Goal: Task Accomplishment & Management: Complete application form

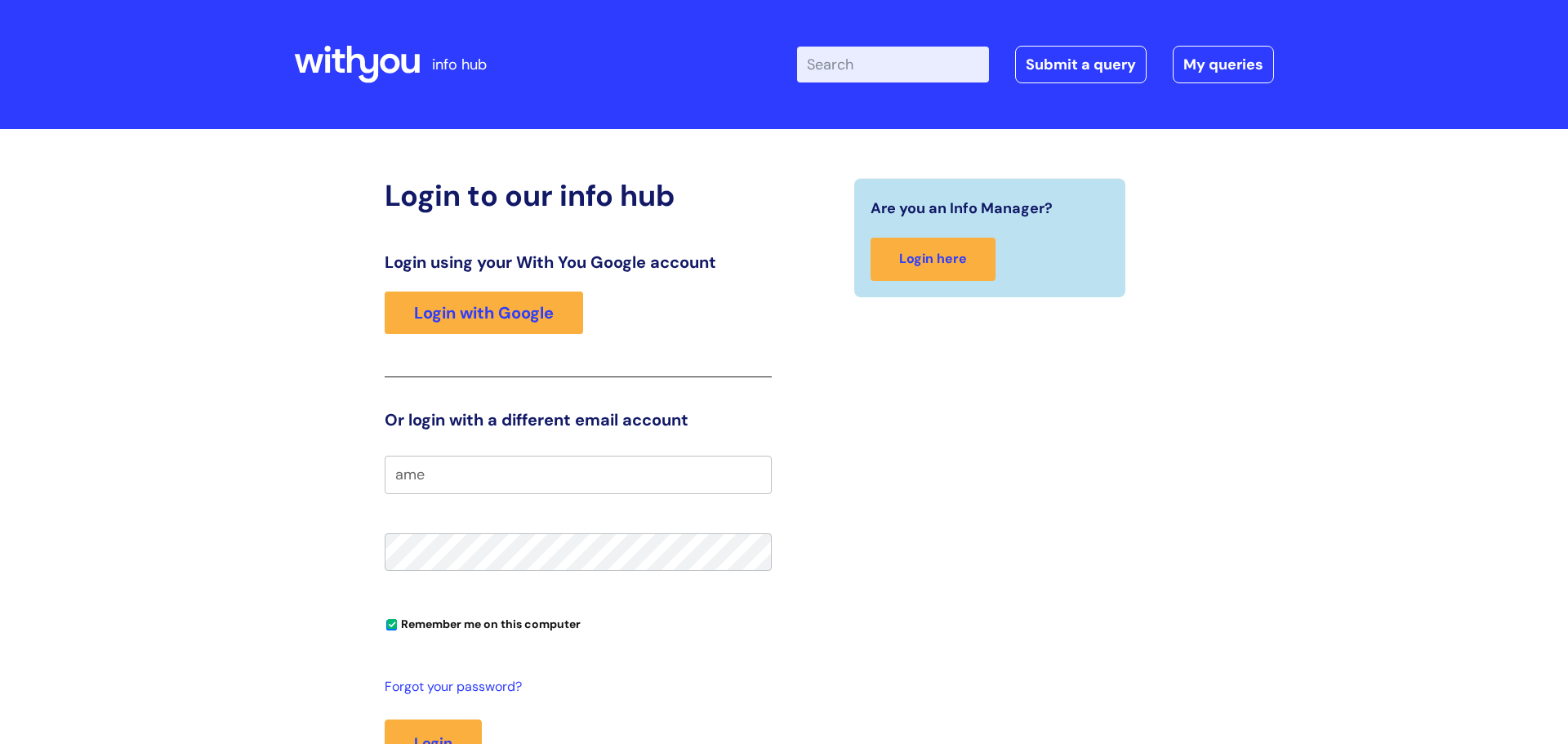
type input "ame"
click at [600, 331] on div "Login using your With You Google account Login with Google" at bounding box center [578, 314] width 387 height 125
click at [508, 307] on link "Login with Google" at bounding box center [484, 312] width 198 height 43
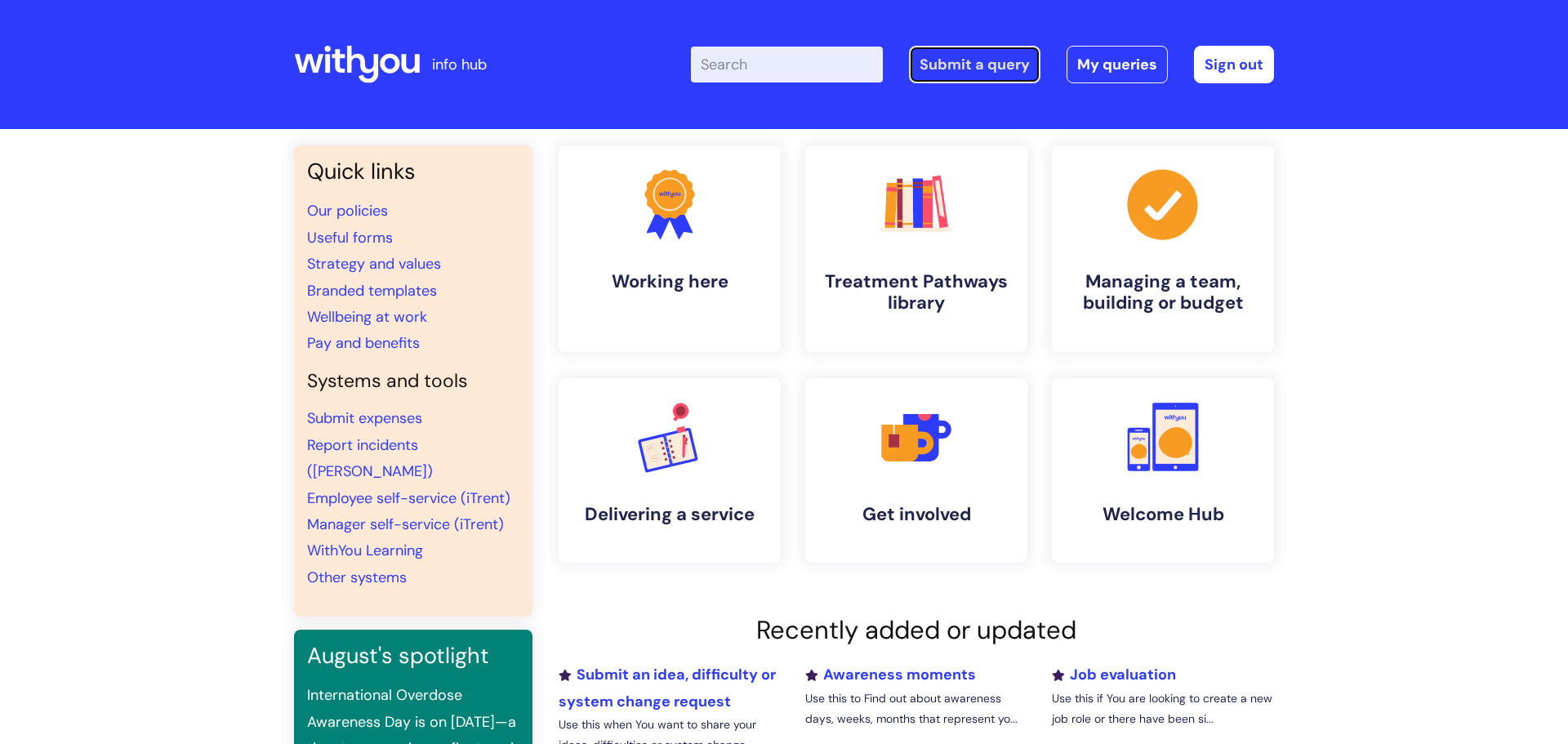
click at [950, 76] on link "Submit a query" at bounding box center [975, 64] width 132 height 38
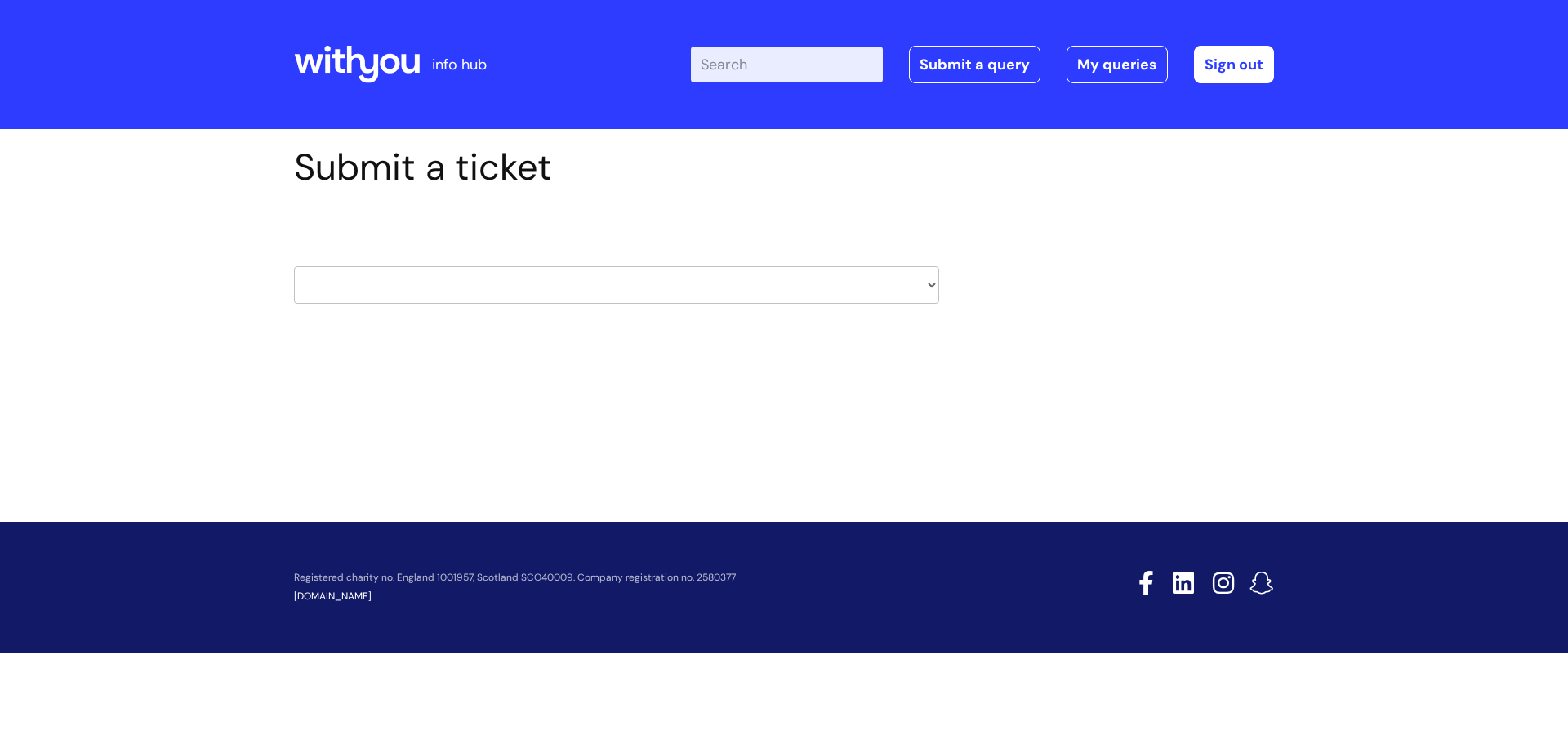
click at [494, 285] on select "HR / People IT and Support Clinical Drug Alerts Finance Accounts Data Support T…" at bounding box center [616, 285] width 646 height 38
select select "it_and_support"
click at [294, 266] on select "HR / People IT and Support Clinical Drug Alerts Finance Accounts Data Support T…" at bounding box center [616, 285] width 646 height 38
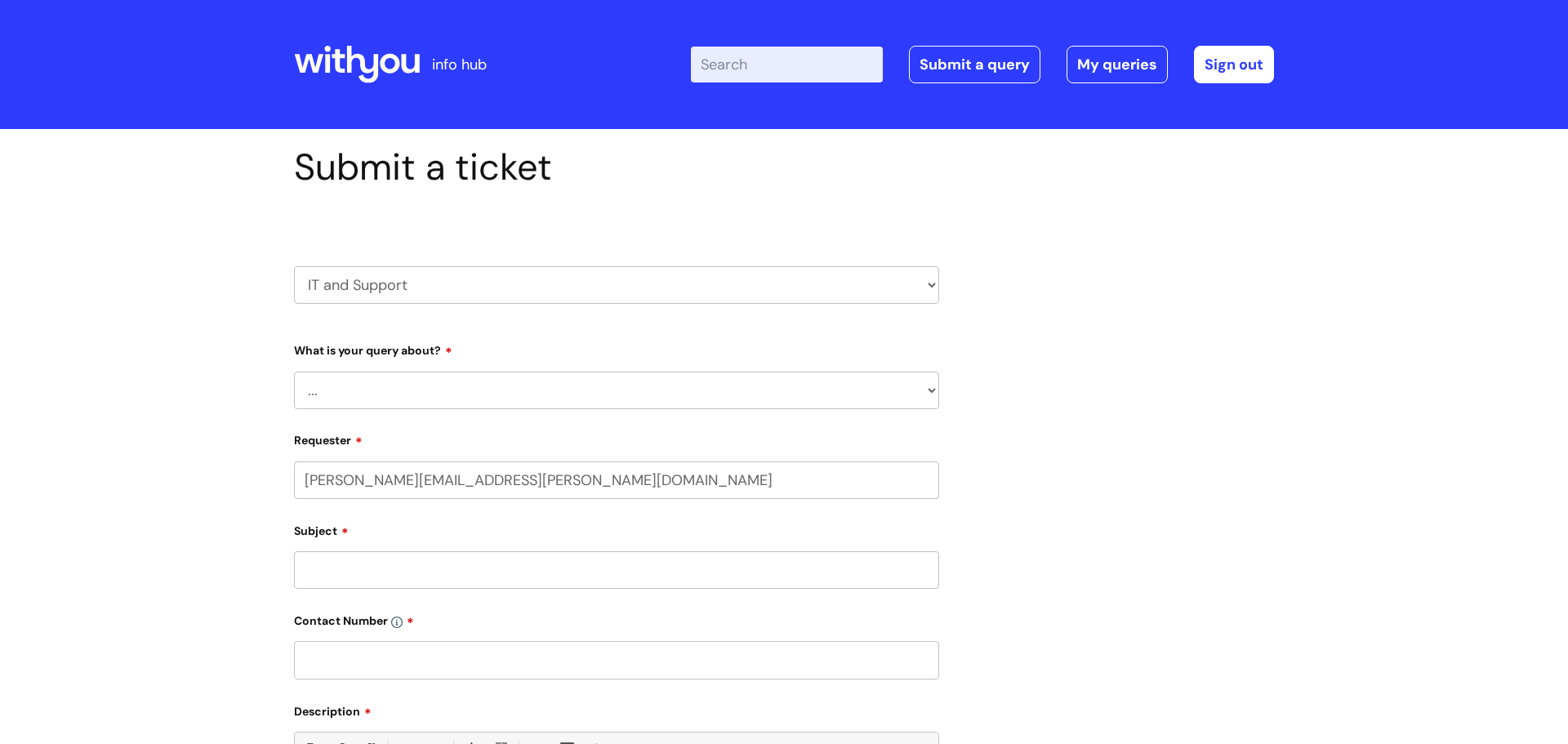
select select "80004286551"
click at [425, 380] on select "... Mobile Phone Reset & MFA Accounts, Starters and Leavers IT Hardware issue I…" at bounding box center [616, 391] width 646 height 38
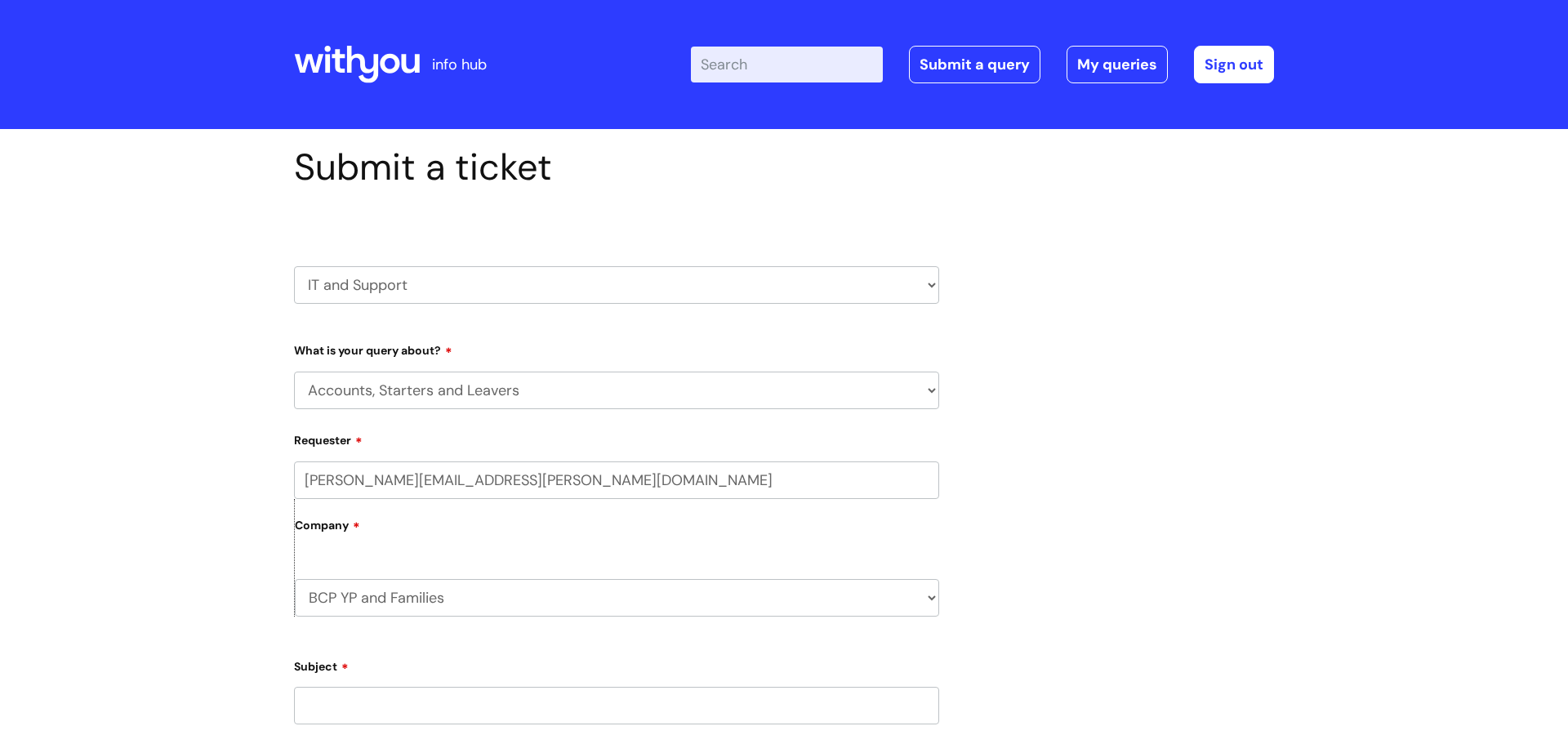
click at [294, 372] on select "... Mobile Phone Reset & MFA Accounts, Starters and Leavers IT Hardware issue I…" at bounding box center [616, 391] width 646 height 38
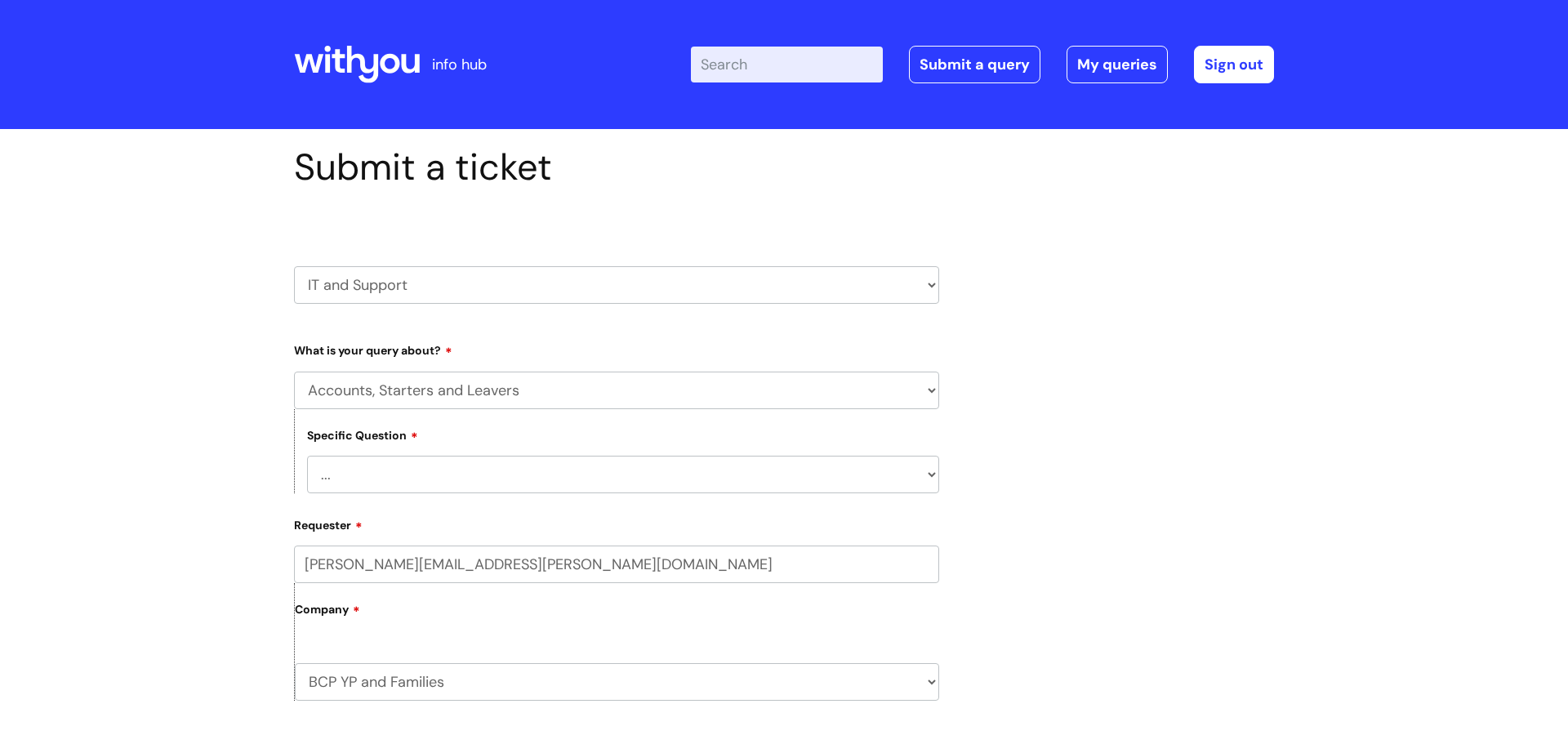
scroll to position [13, 0]
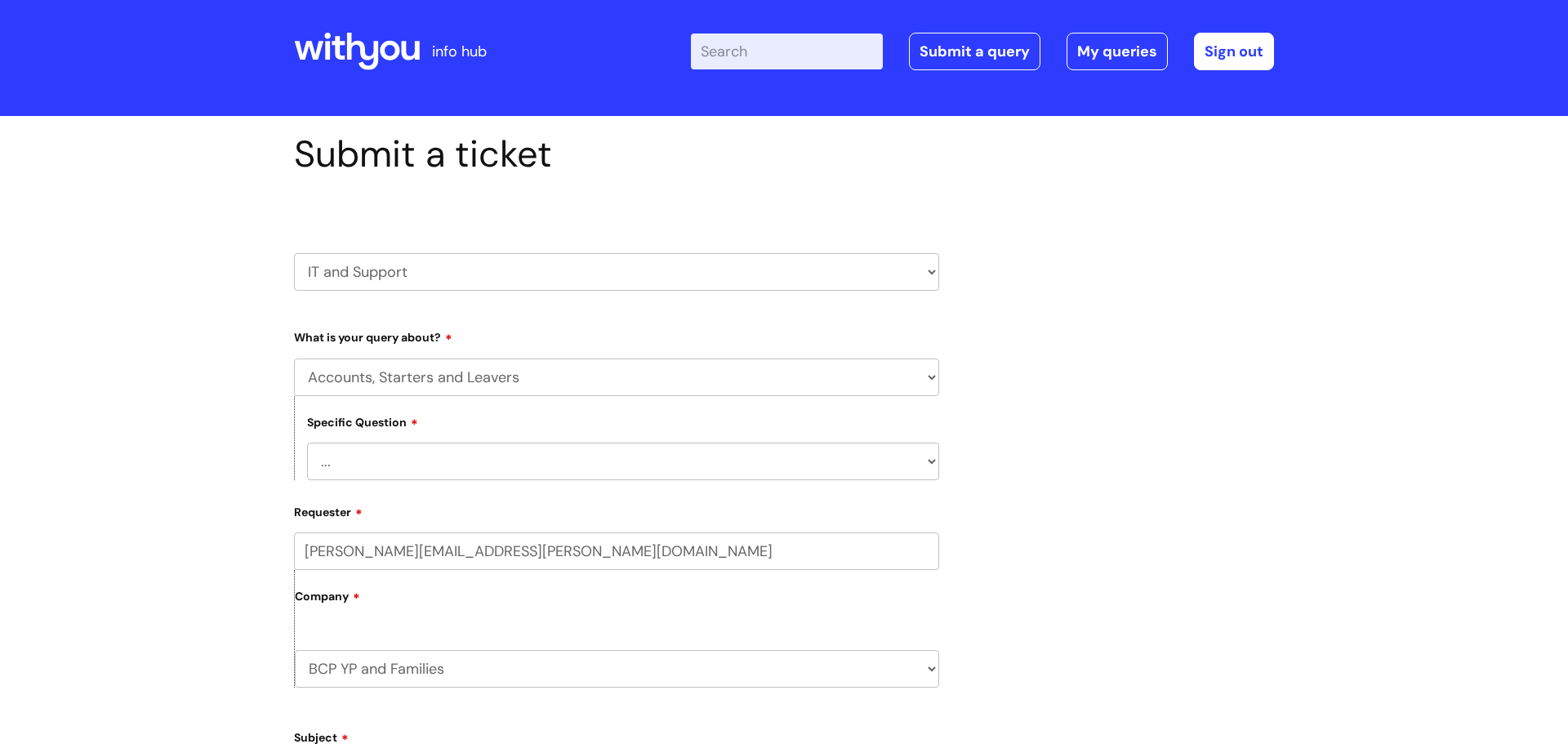
click at [426, 462] on select "... I have a new starter I have a leaver I need to make a change to an account …" at bounding box center [623, 461] width 632 height 38
click at [403, 365] on select "... Mobile Phone Reset & MFA Accounts, Starters and Leavers IT Hardware issue I…" at bounding box center [616, 378] width 646 height 38
click at [294, 359] on select "... Mobile Phone Reset & MFA Accounts, Starters and Leavers IT Hardware issue I…" at bounding box center [616, 378] width 646 height 38
click at [372, 474] on select "... I need a new or replacement ... I’m waiting for new or replacement hardware…" at bounding box center [623, 461] width 632 height 38
click at [395, 368] on select "... Mobile Phone Reset & MFA Accounts, Starters and Leavers IT Hardware issue I…" at bounding box center [616, 378] width 646 height 38
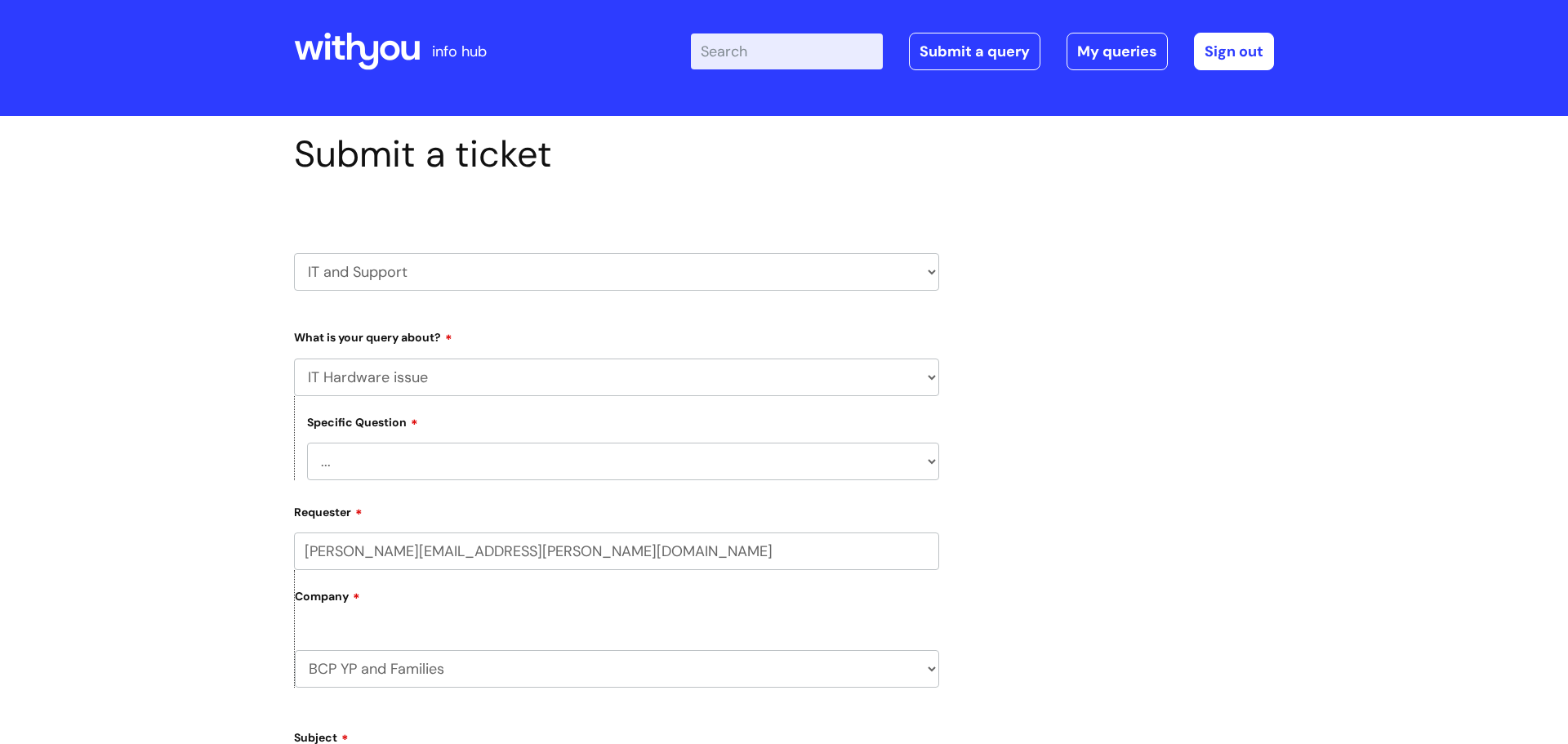
select select "System/software"
click at [294, 359] on select "... Mobile Phone Reset & MFA Accounts, Starters and Leavers IT Hardware issue I…" at bounding box center [616, 378] width 646 height 38
click at [361, 473] on select "... Halo PCMIS Iaptus NHS Email CJSM Email Mitel Another System Google (Workspa…" at bounding box center [623, 461] width 632 height 38
click at [1066, 218] on div "Submit a ticket HR / People IT and Support Clinical Drug Alerts Finance Account…" at bounding box center [784, 689] width 1005 height 1115
click at [923, 280] on select "HR / People IT and Support Clinical Drug Alerts Finance Accounts Data Support T…" at bounding box center [616, 272] width 646 height 38
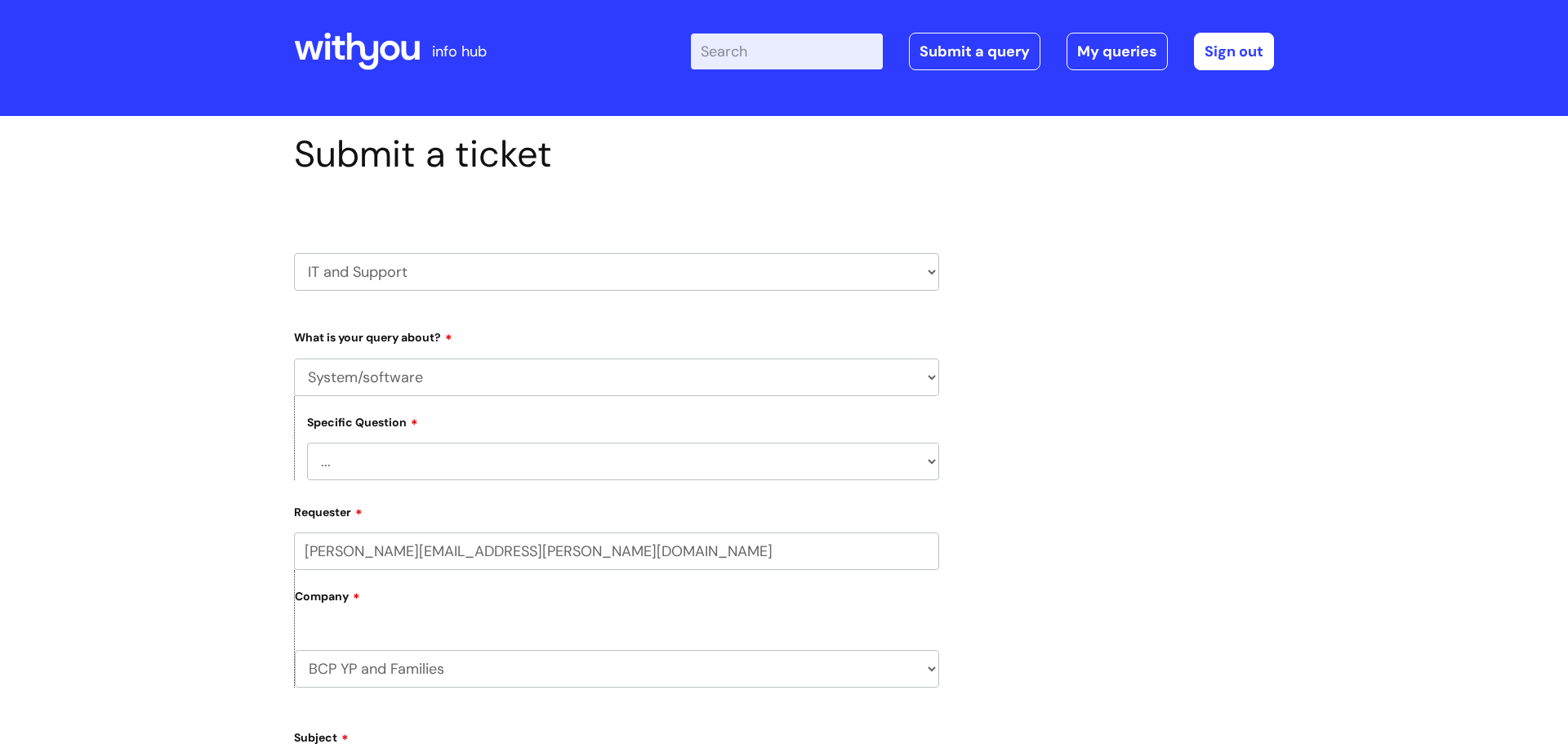
click at [294, 253] on select "HR / People IT and Support Clinical Drug Alerts Finance Accounts Data Support T…" at bounding box center [616, 272] width 646 height 38
click at [896, 472] on select "... Halo PCMIS Iaptus NHS Email CJSM Email Mitel Another System Google (Workspa…" at bounding box center [623, 461] width 632 height 38
select select "Another System"
click at [307, 442] on select "... Halo PCMIS Iaptus NHS Email CJSM Email Mitel Another System Google (Workspa…" at bounding box center [623, 461] width 632 height 38
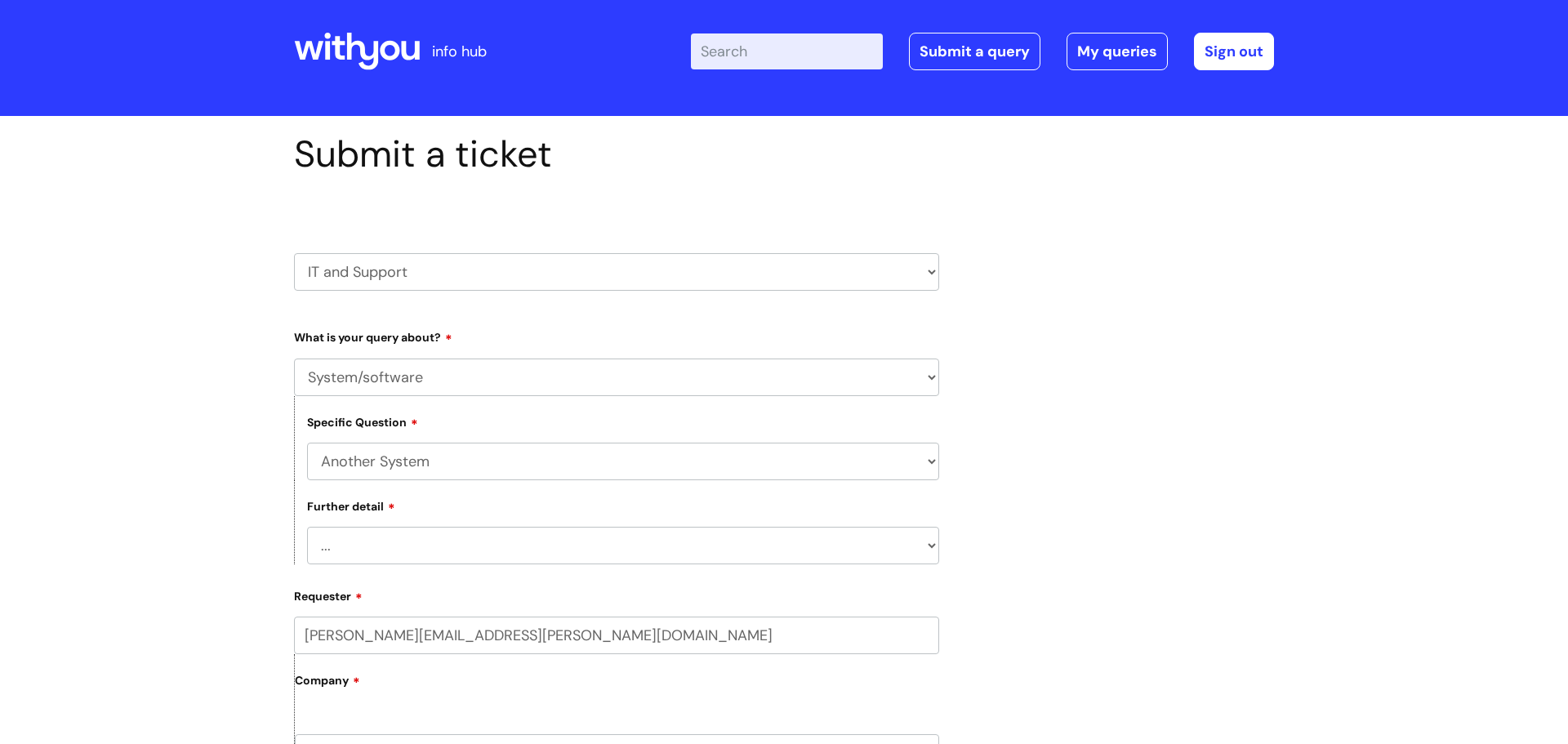
click at [798, 548] on select "... I’ve got a login issue Something else" at bounding box center [623, 546] width 632 height 38
select select "I’ve got a login issue"
click at [307, 527] on select "... I’ve got a login issue Something else" at bounding box center [623, 546] width 632 height 38
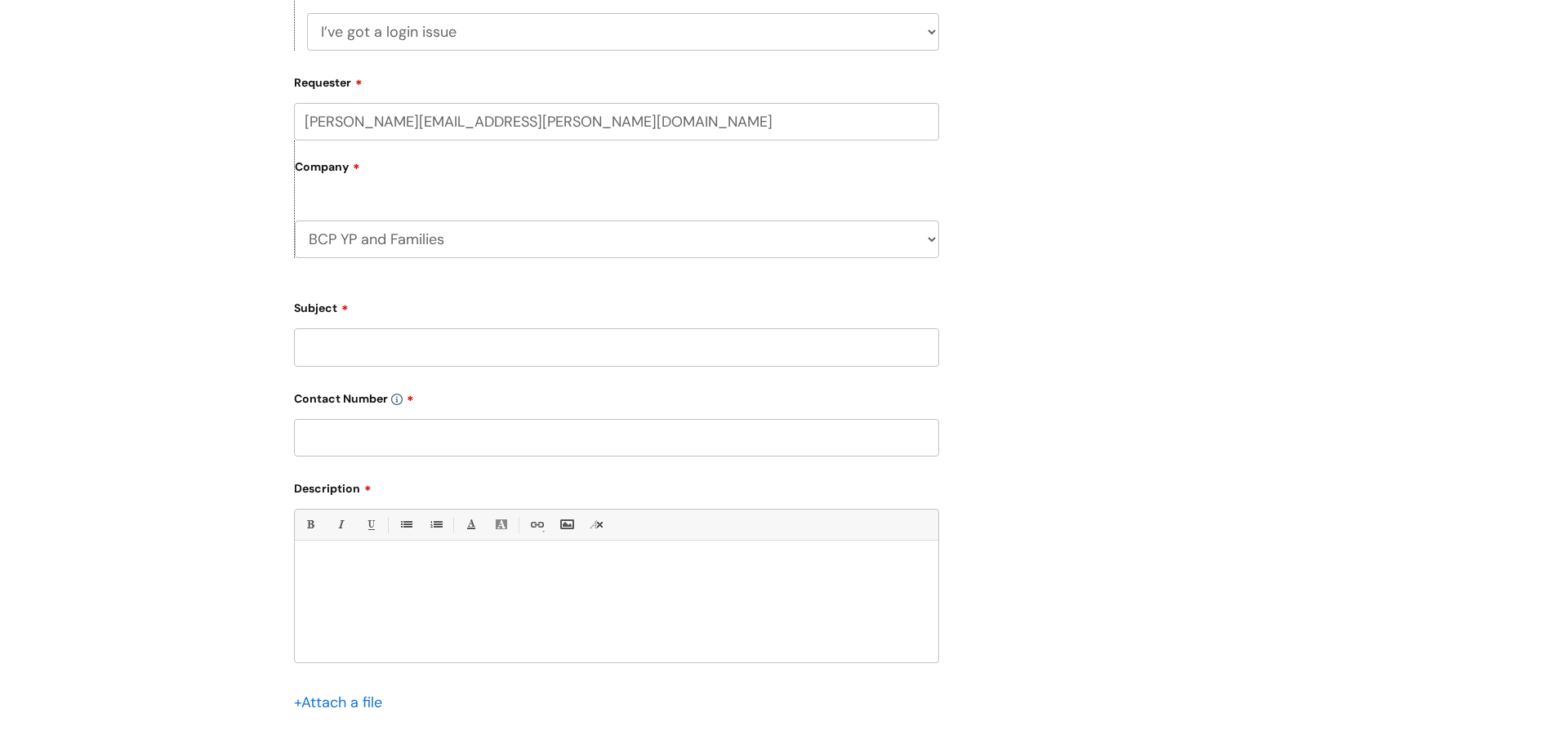
scroll to position [530, 0]
click at [347, 345] on input "Subject" at bounding box center [616, 344] width 646 height 38
type input "T"
type input "SSO"
click at [394, 424] on input "text" at bounding box center [616, 434] width 646 height 38
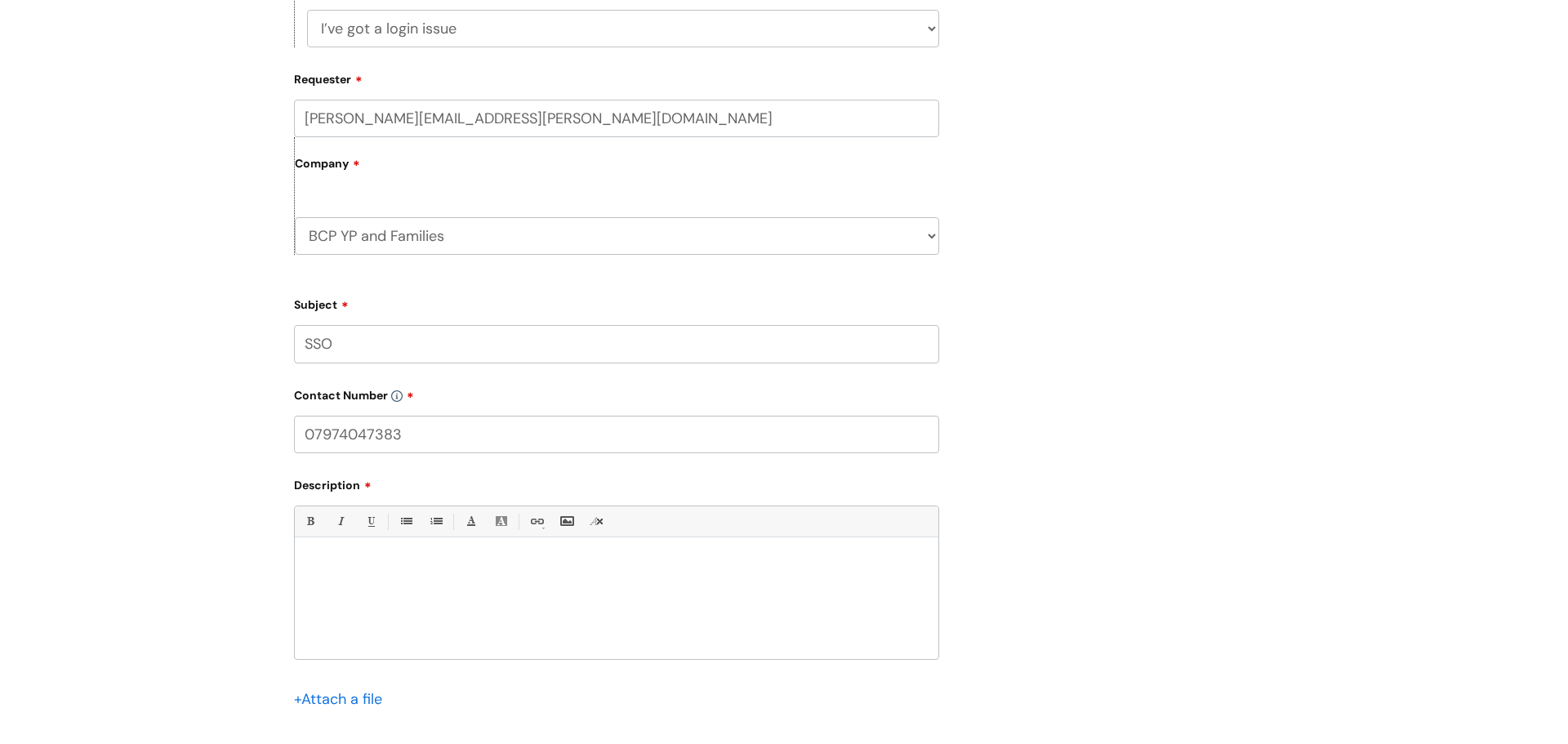
type input "07974047383"
click at [376, 627] on div at bounding box center [616, 603] width 644 height 113
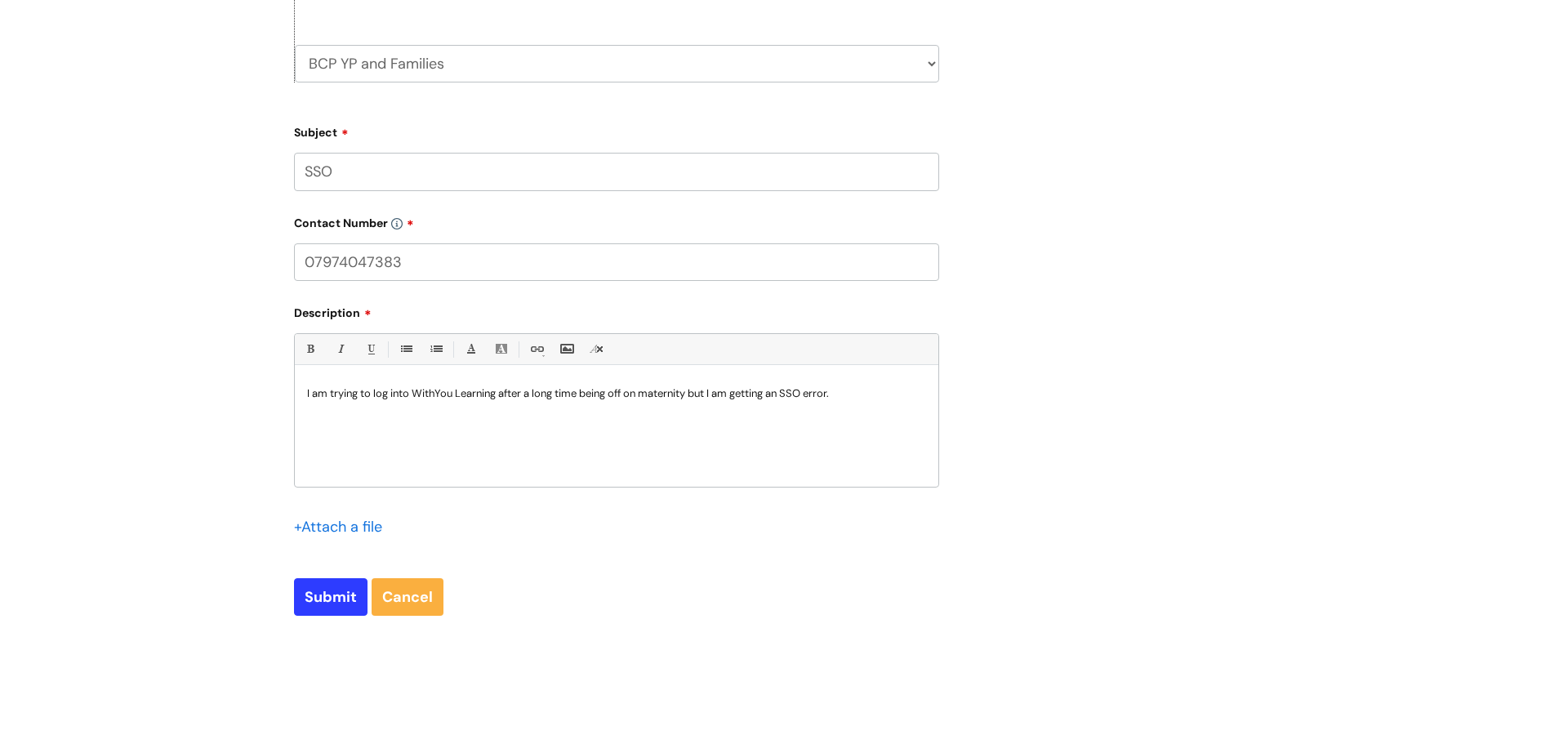
scroll to position [849, 0]
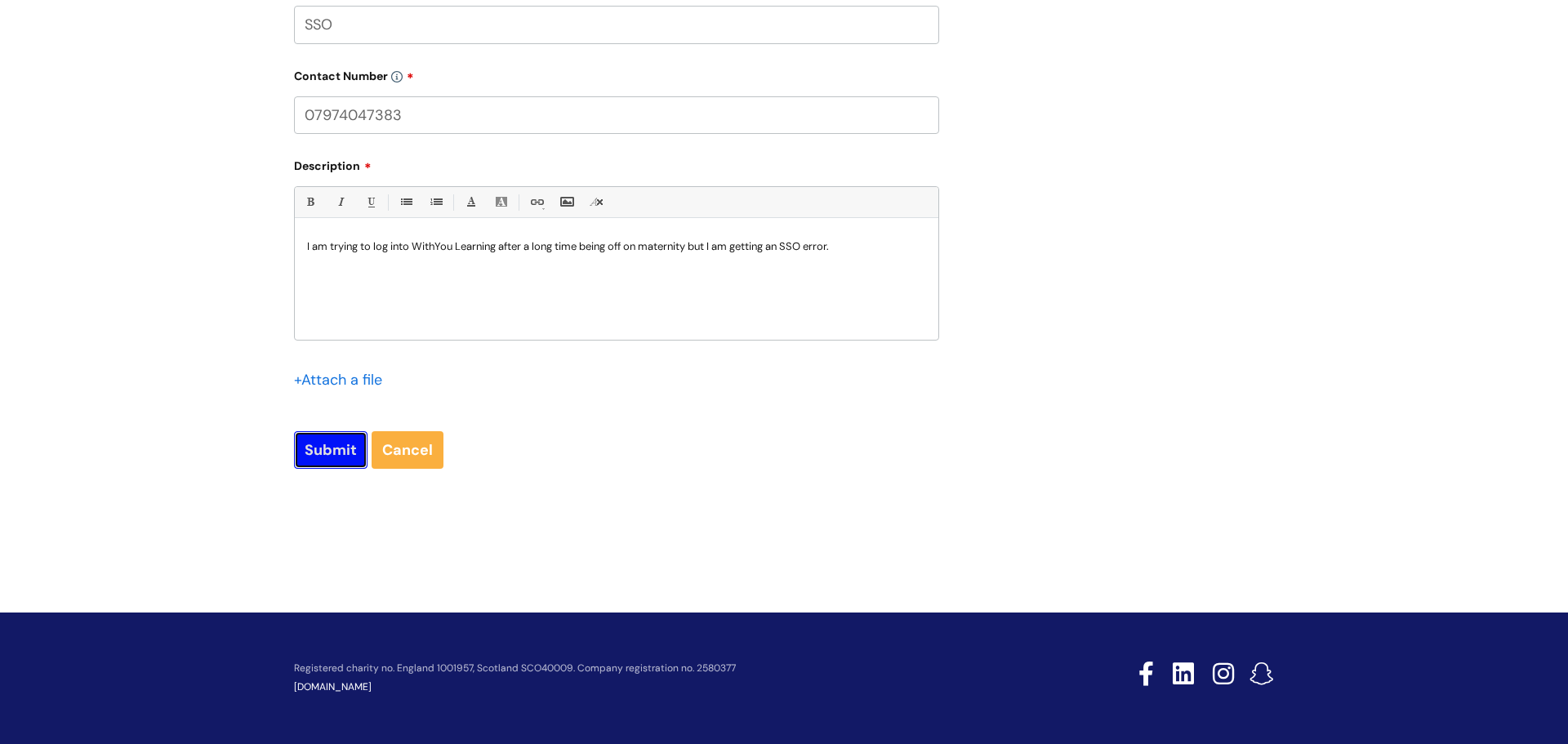
click at [346, 446] on input "Submit" at bounding box center [330, 450] width 73 height 38
type input "Please Wait..."
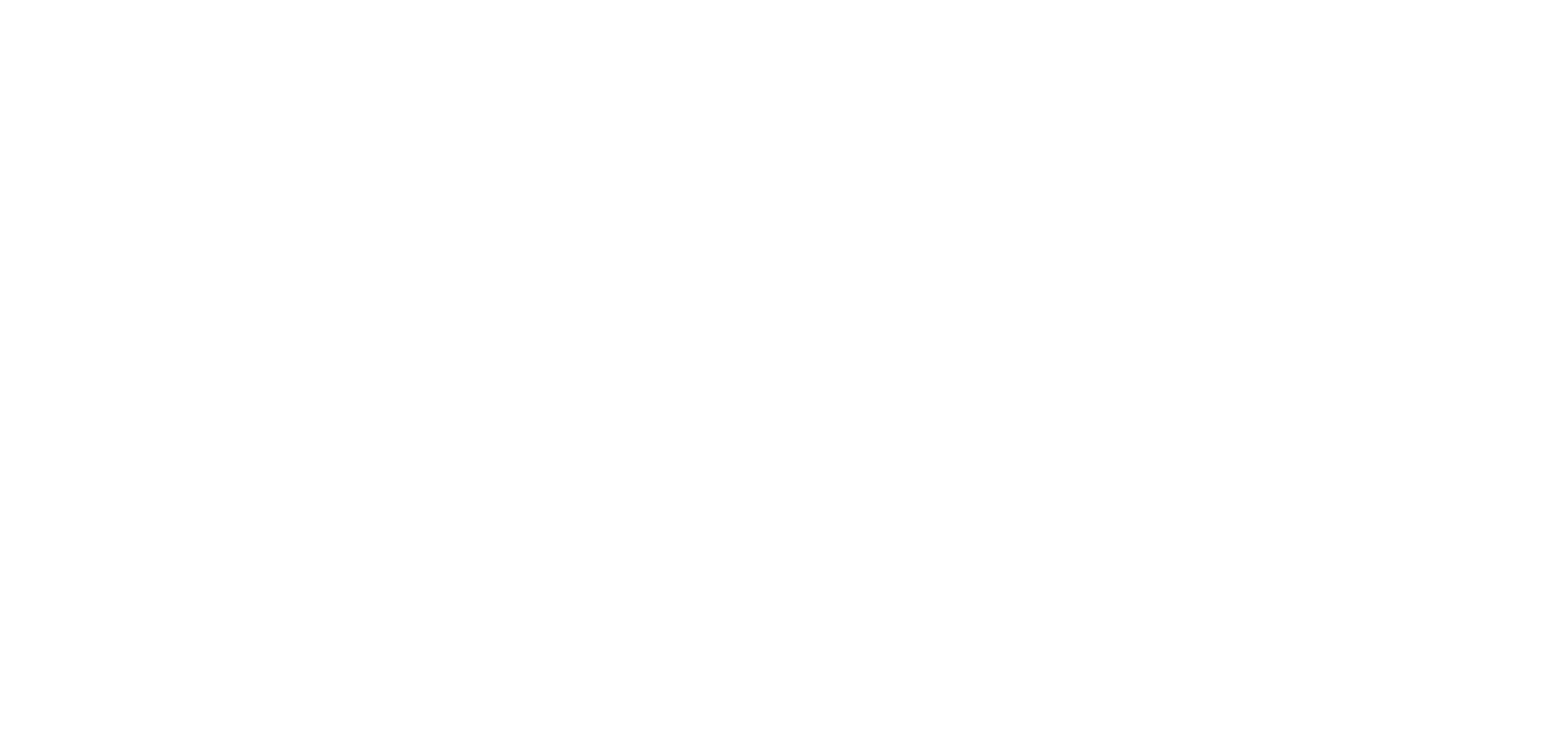
select select "System/software"
select select "Another System"
select select "I’ve got a login issue"
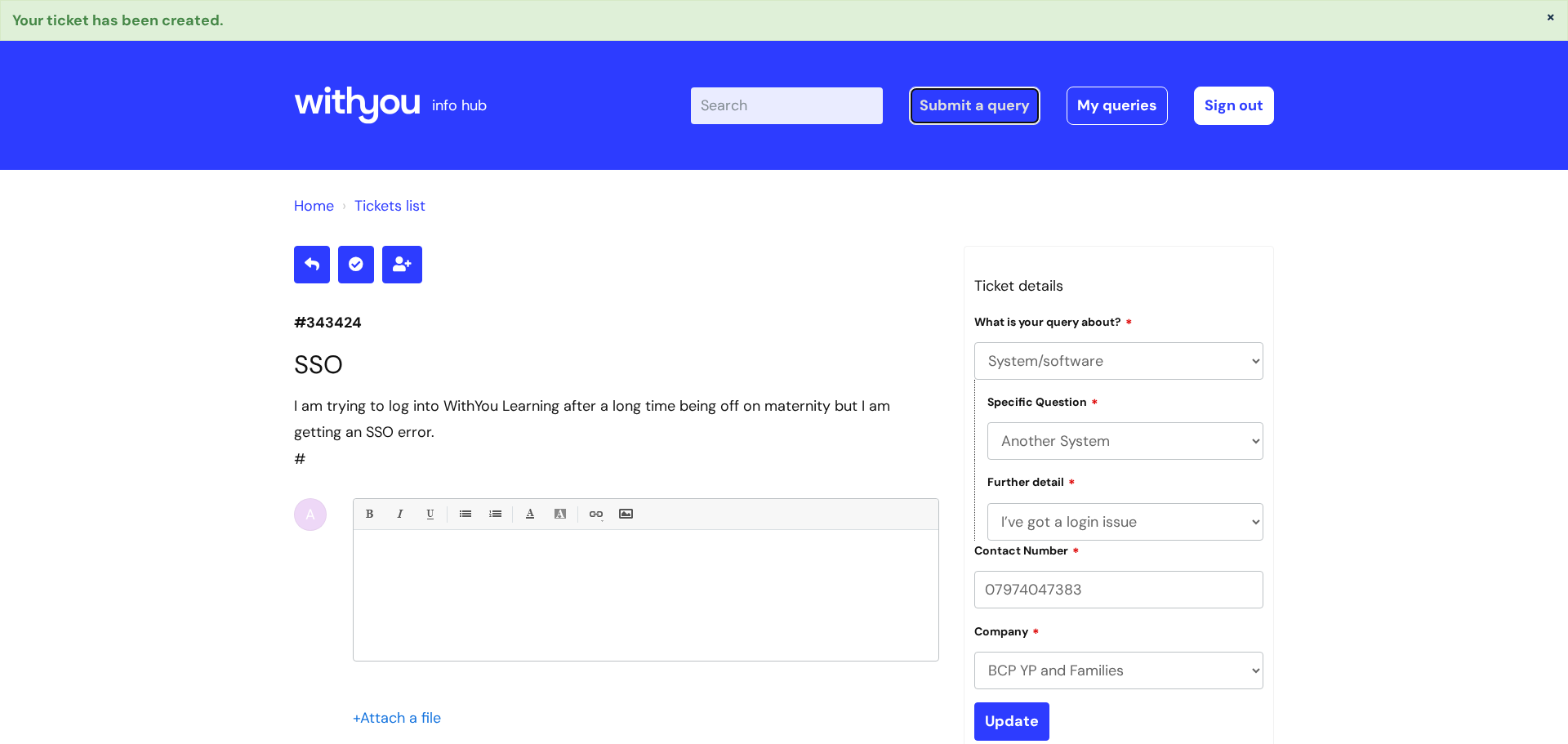
click at [986, 104] on link "Submit a query" at bounding box center [975, 105] width 132 height 38
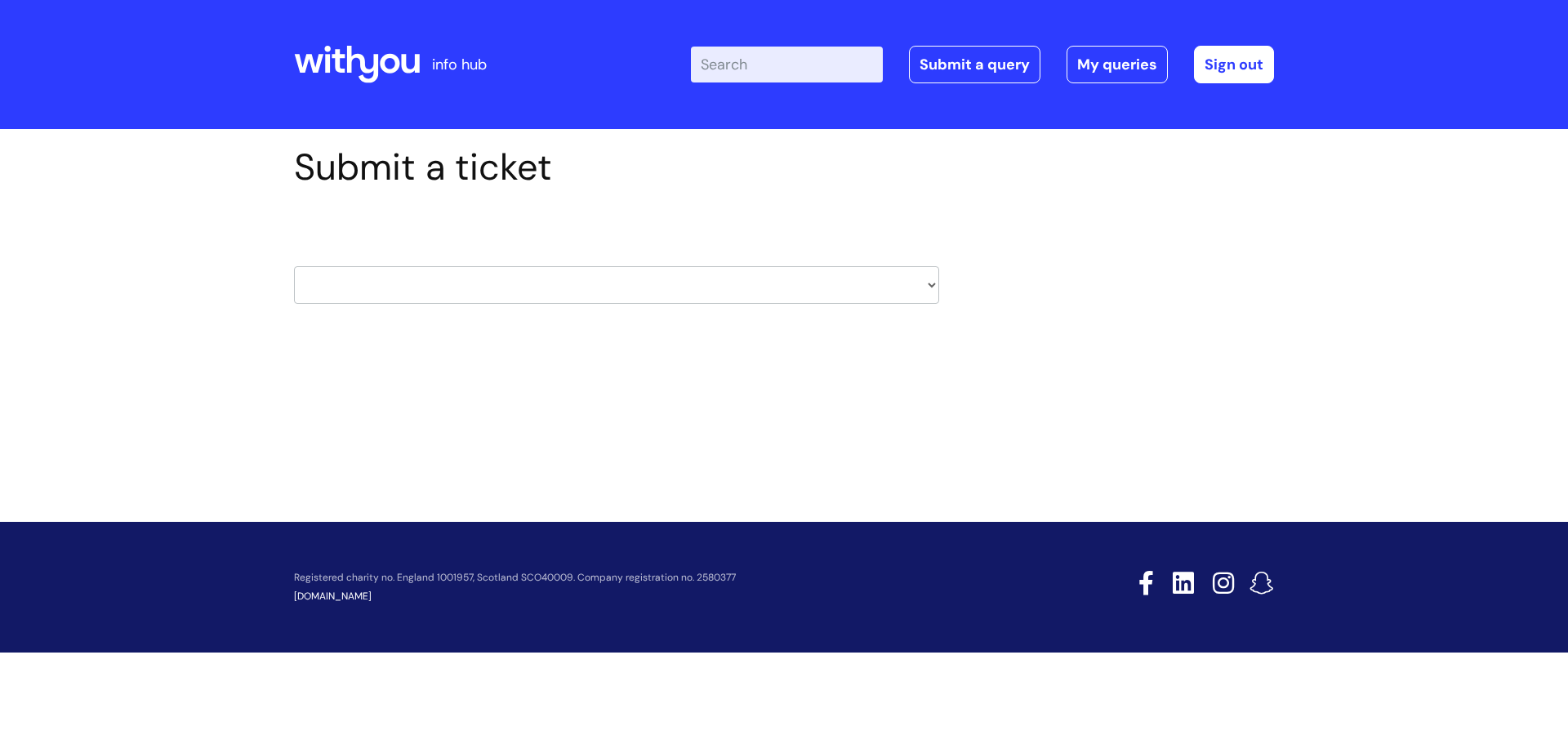
click at [816, 291] on select "HR / People IT and Support Clinical Drug Alerts Finance Accounts Data Support T…" at bounding box center [616, 285] width 646 height 38
select select "hr_/_people"
click at [294, 266] on select "HR / People IT and Support Clinical Drug Alerts Finance Accounts Data Support T…" at bounding box center [616, 285] width 646 height 38
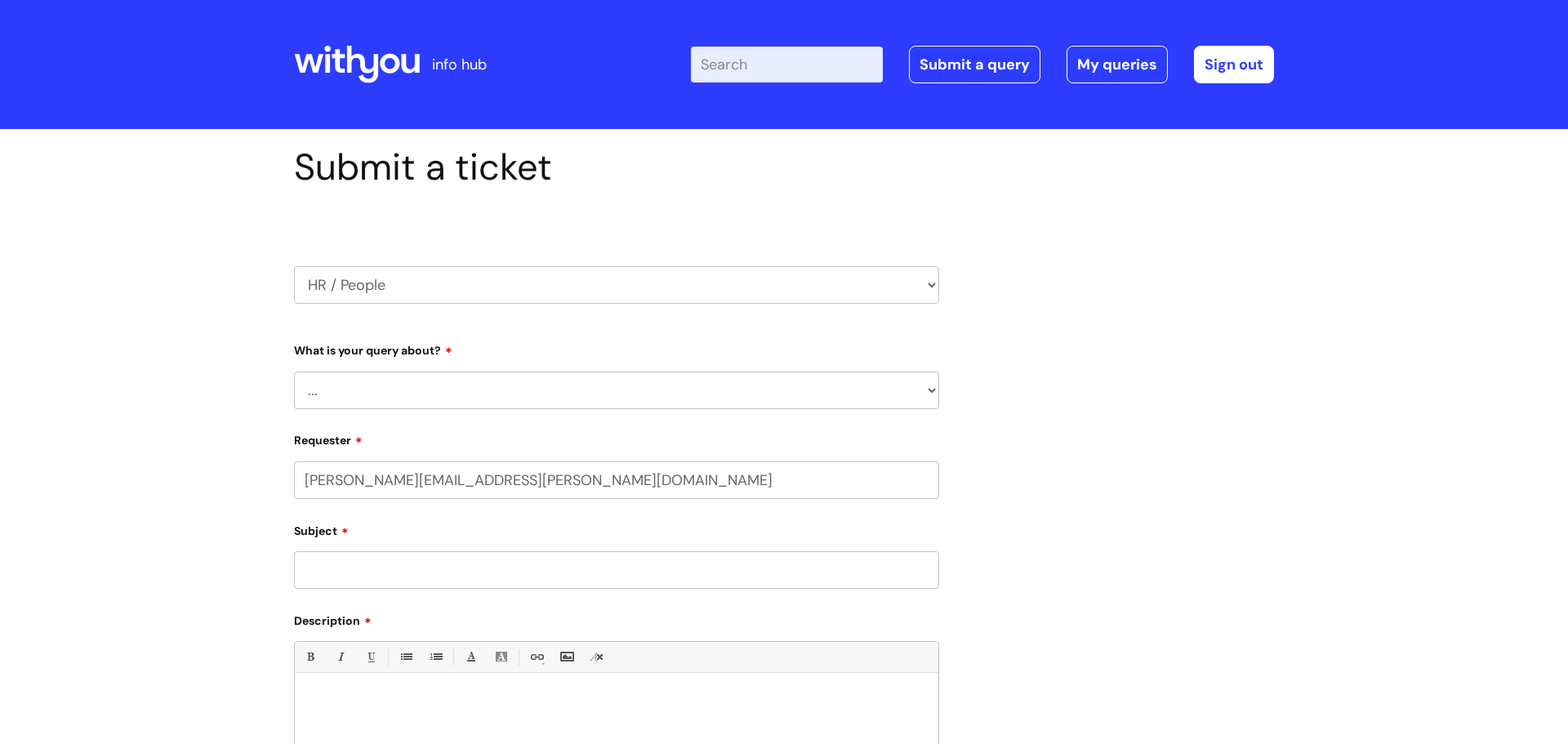
select select "80004286551"
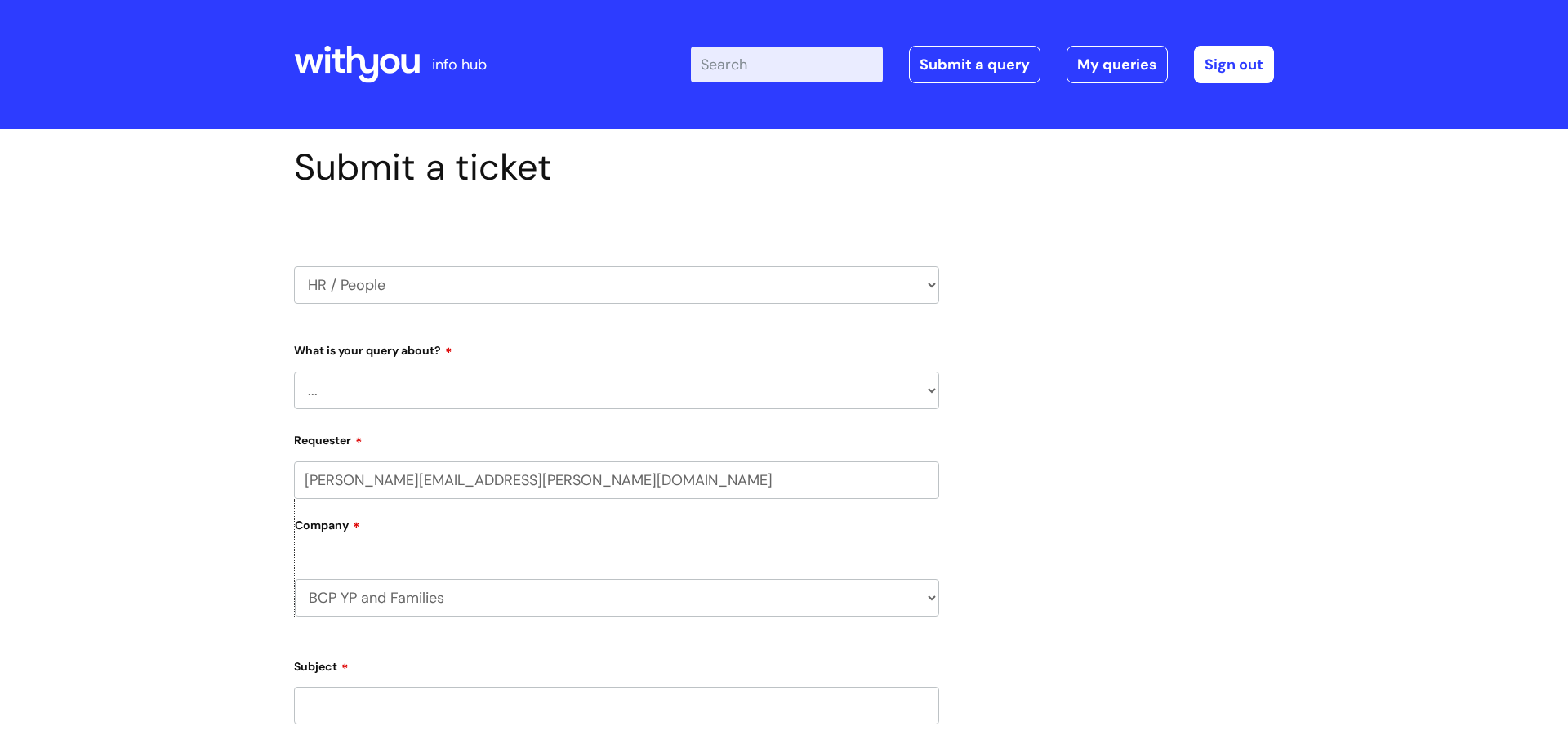
click at [359, 404] on select "... Absence Query Holiday Query Employee change request General HR Query iTrent…" at bounding box center [616, 391] width 646 height 38
select select "iTrent"
click at [294, 372] on select "... Absence Query Holiday Query Employee change request General HR Query iTrent…" at bounding box center [616, 391] width 646 height 38
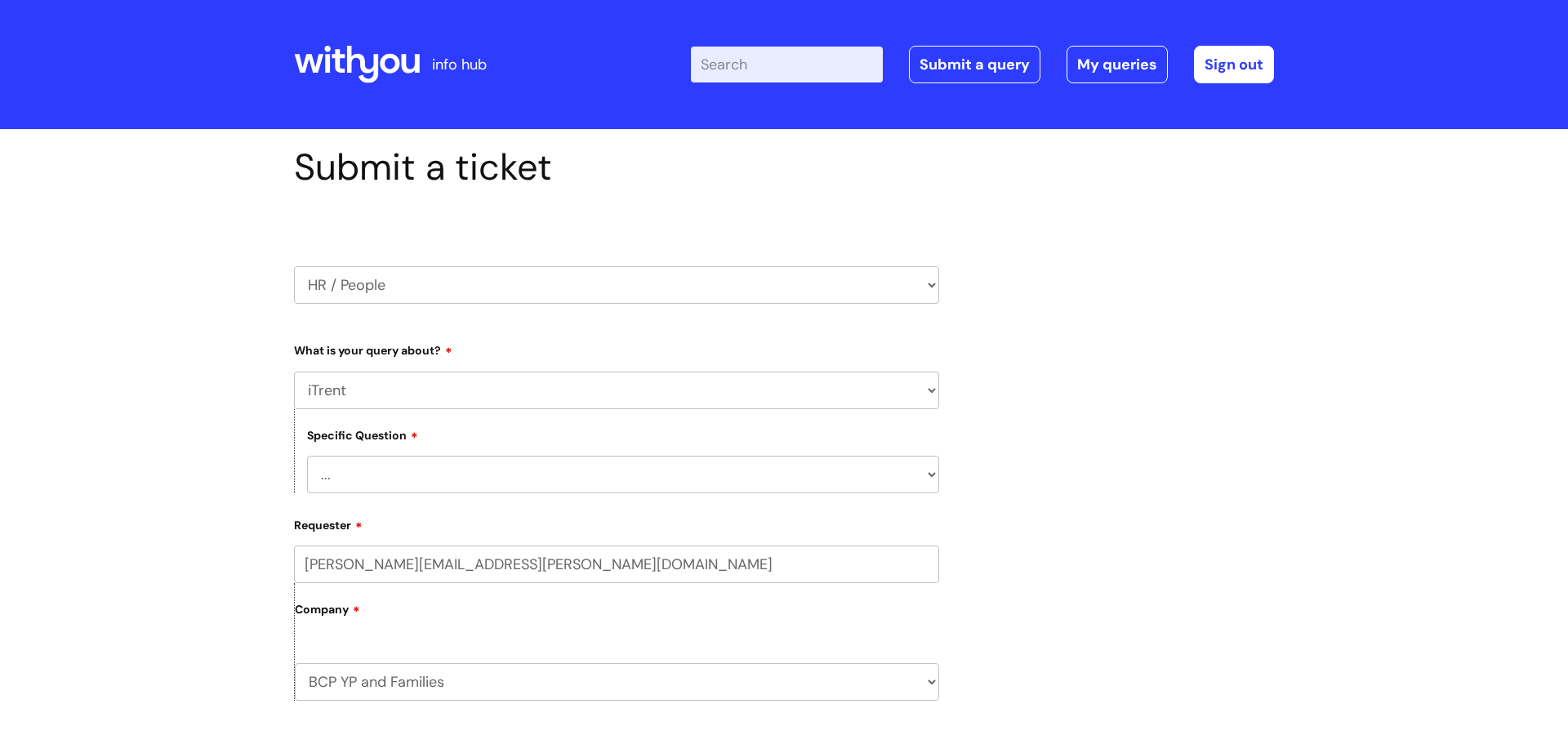
click at [348, 464] on select "... I can’t log in to iTrent I need to change someone’s line manager Issue with…" at bounding box center [623, 475] width 632 height 38
select select "Other iTrent query"
click at [307, 456] on select "... I can’t log in to iTrent I need to change someone’s line manager Issue with…" at bounding box center [623, 475] width 632 height 38
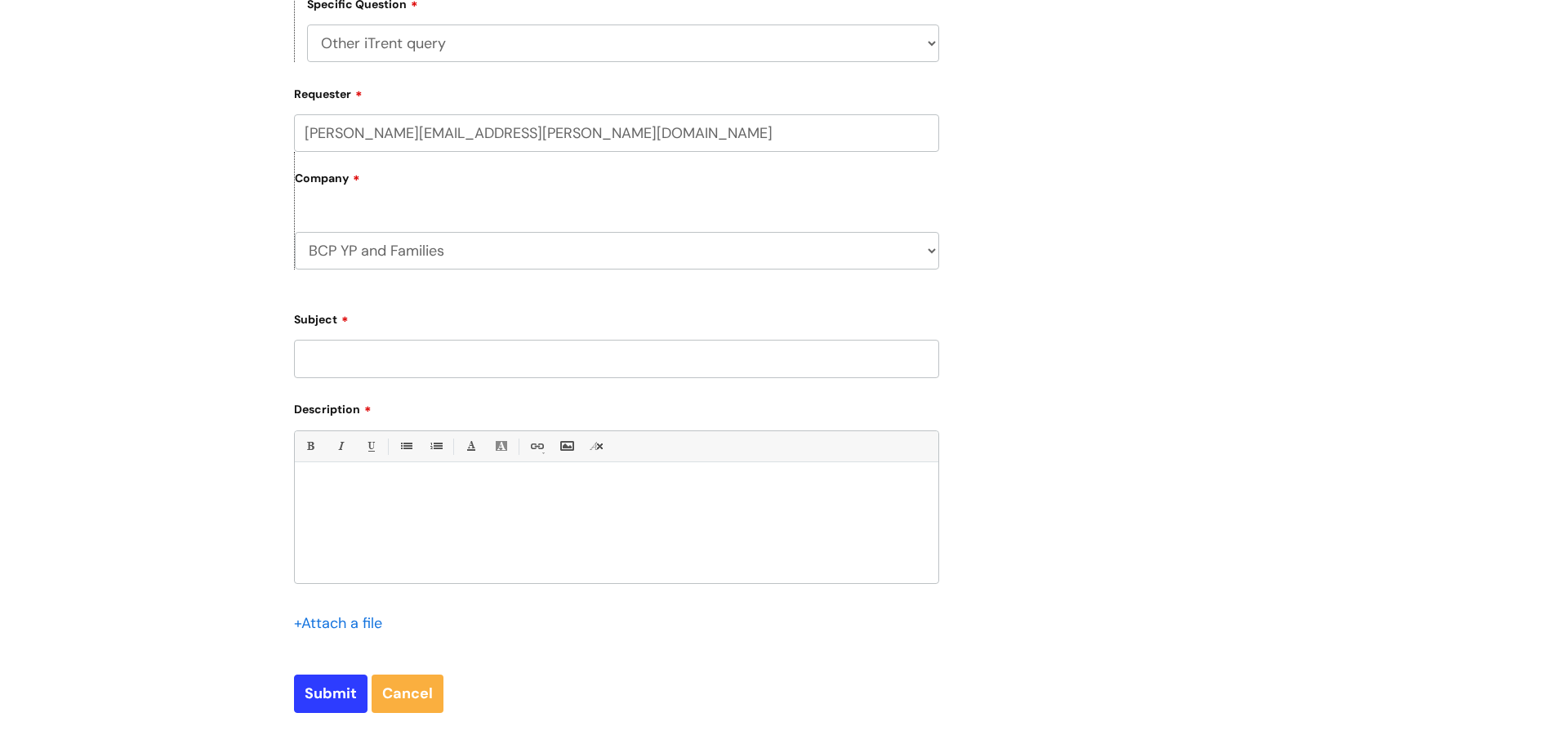
scroll to position [451, 0]
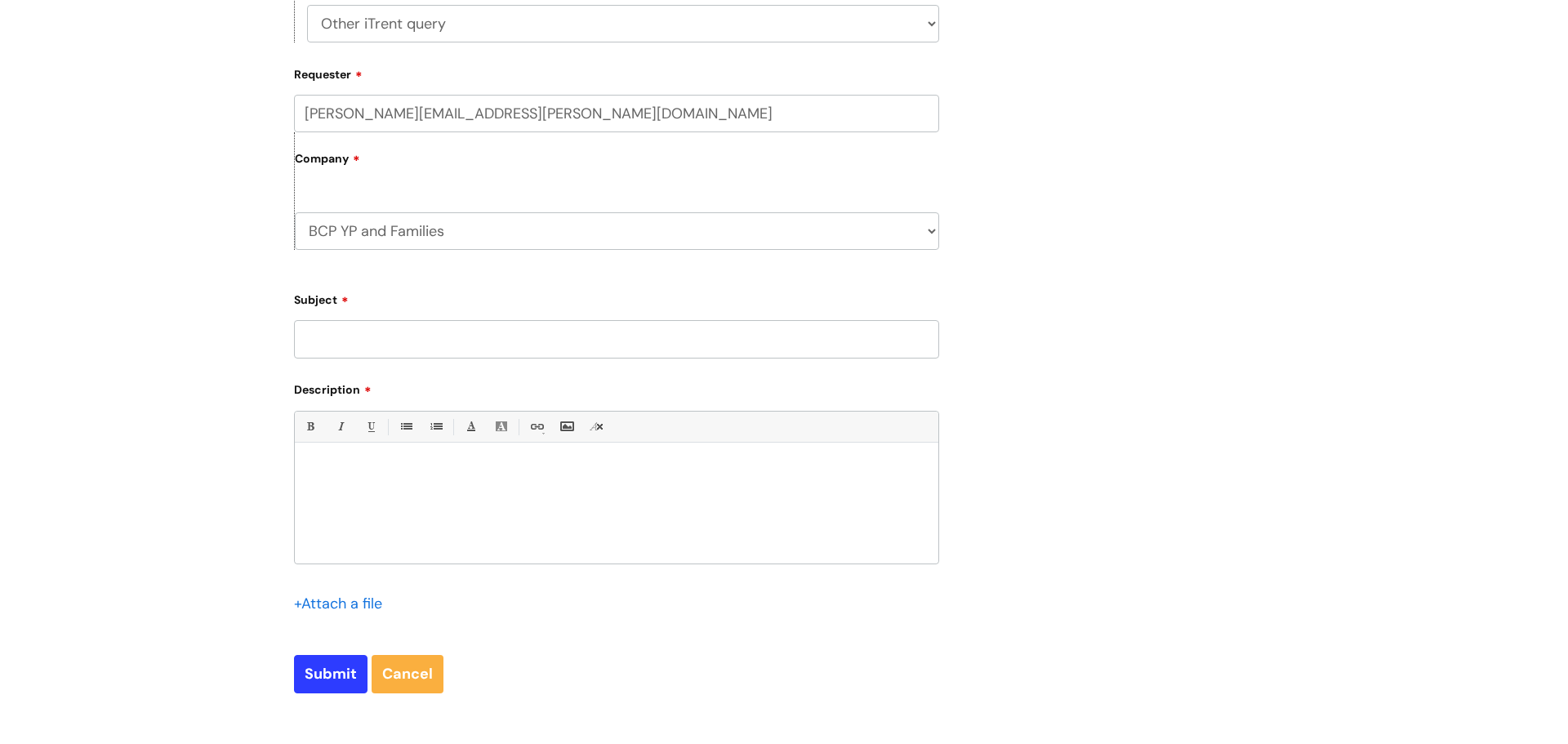
click at [387, 351] on input "Subject" at bounding box center [616, 339] width 646 height 38
type input "E"
type input "Return from maternity"
click at [586, 478] on div at bounding box center [616, 508] width 644 height 113
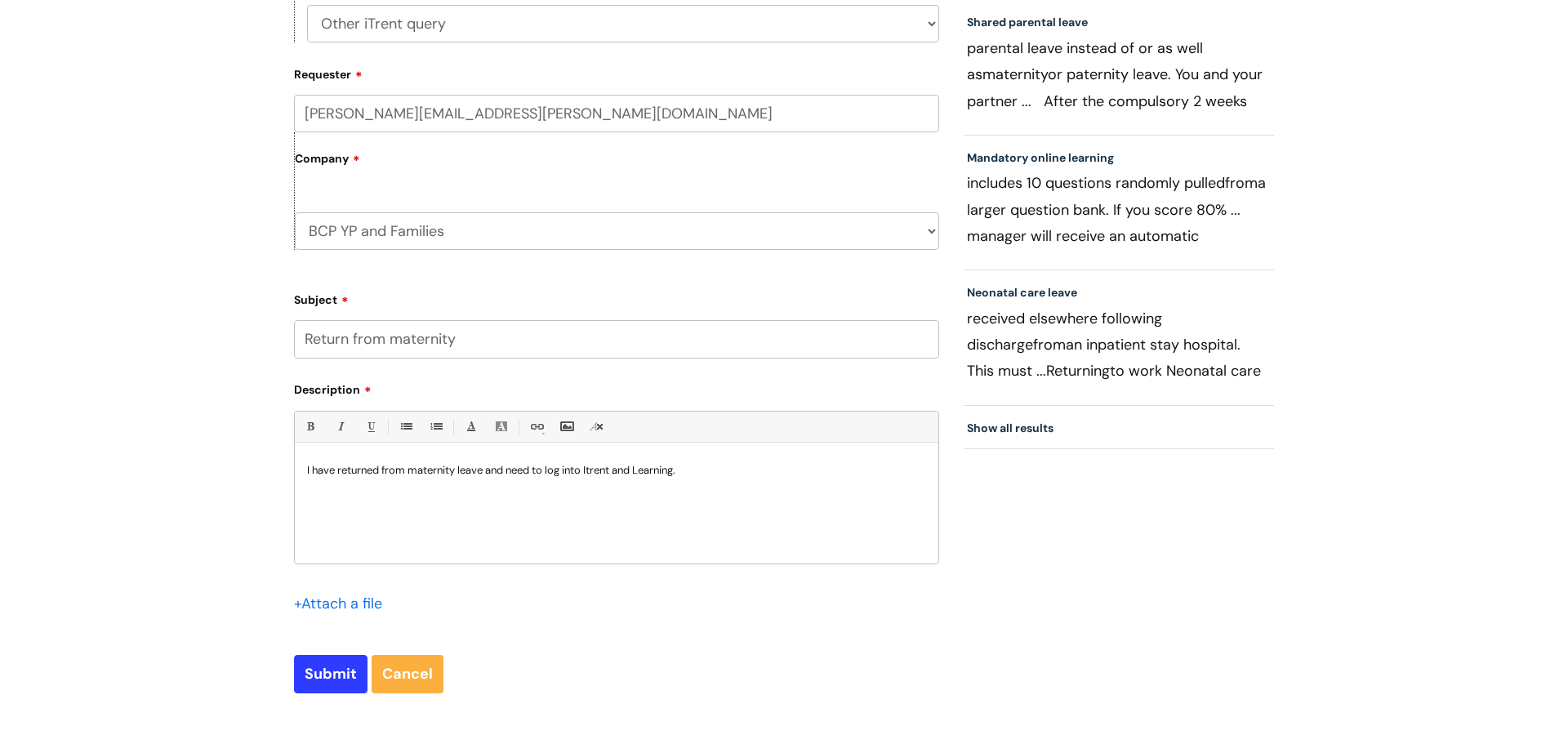
click at [641, 471] on p "I have returned from maternity leave and need to log into Itrent and Learning." at bounding box center [617, 470] width 619 height 15
click at [737, 477] on p "I have returned from maternity leave and need to log into Itrent and WithYou Le…" at bounding box center [617, 470] width 619 height 15
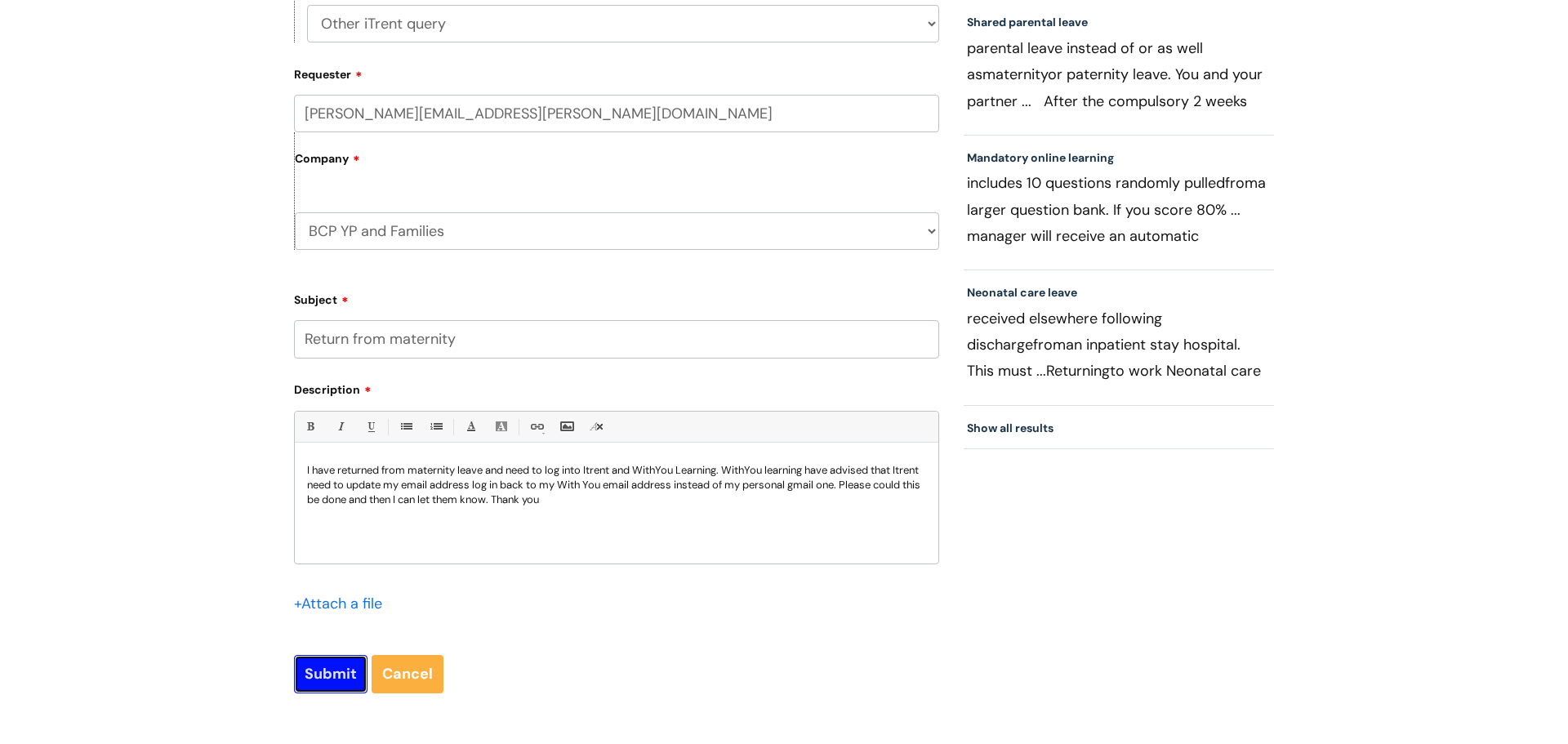
click at [338, 673] on input "Submit" at bounding box center [330, 674] width 73 height 38
type input "Please Wait..."
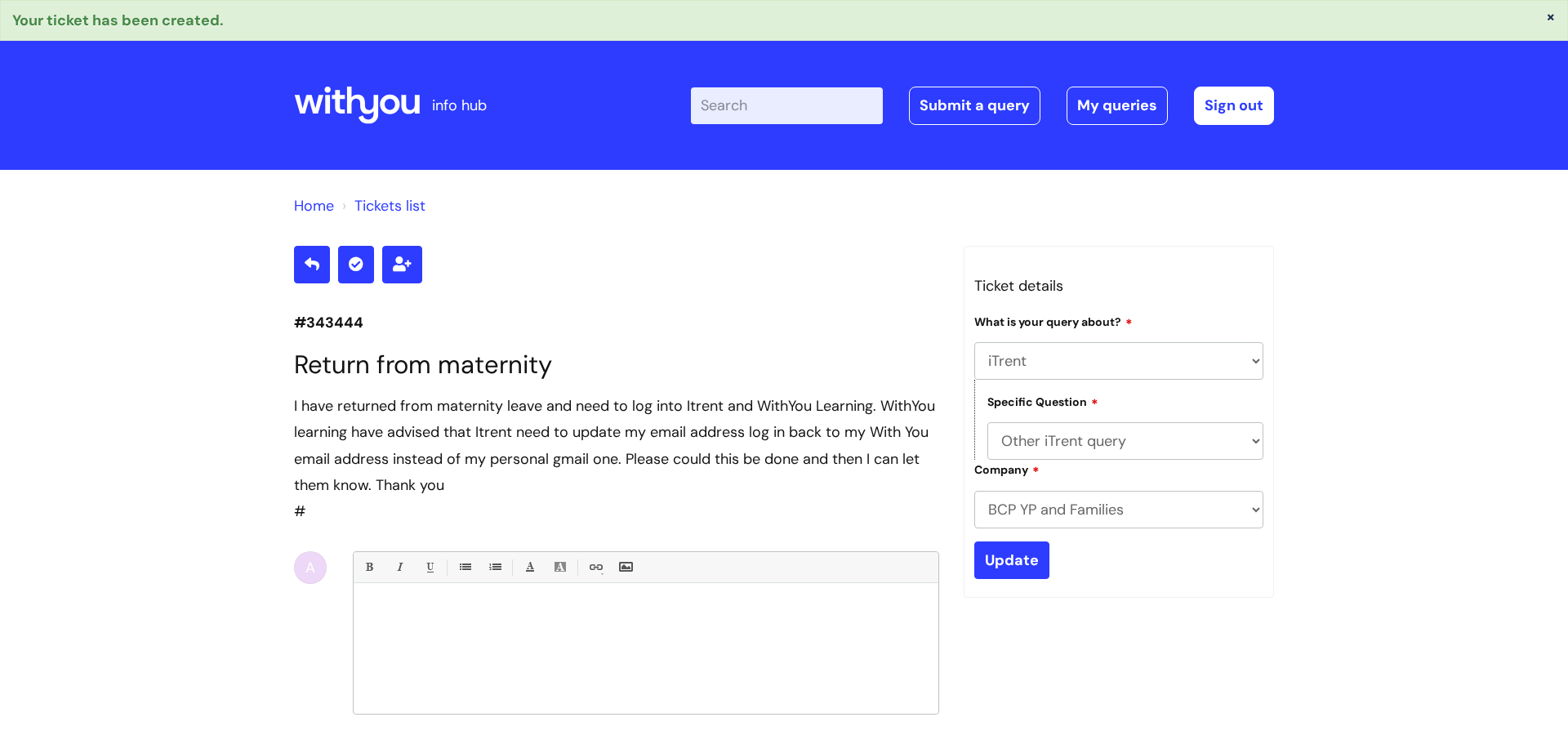
select select "iTrent"
select select "Other iTrent query"
